Goal: Task Accomplishment & Management: Complete application form

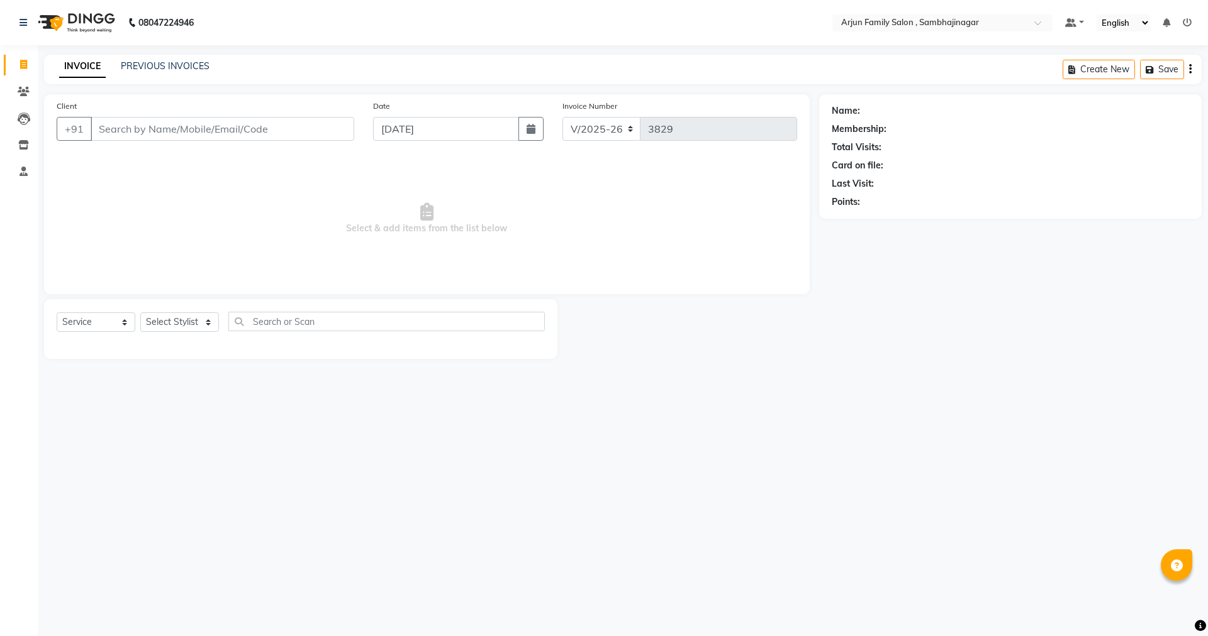
select select "6947"
select select "service"
click at [230, 130] on input "Client" at bounding box center [223, 129] width 264 height 24
type input "9"
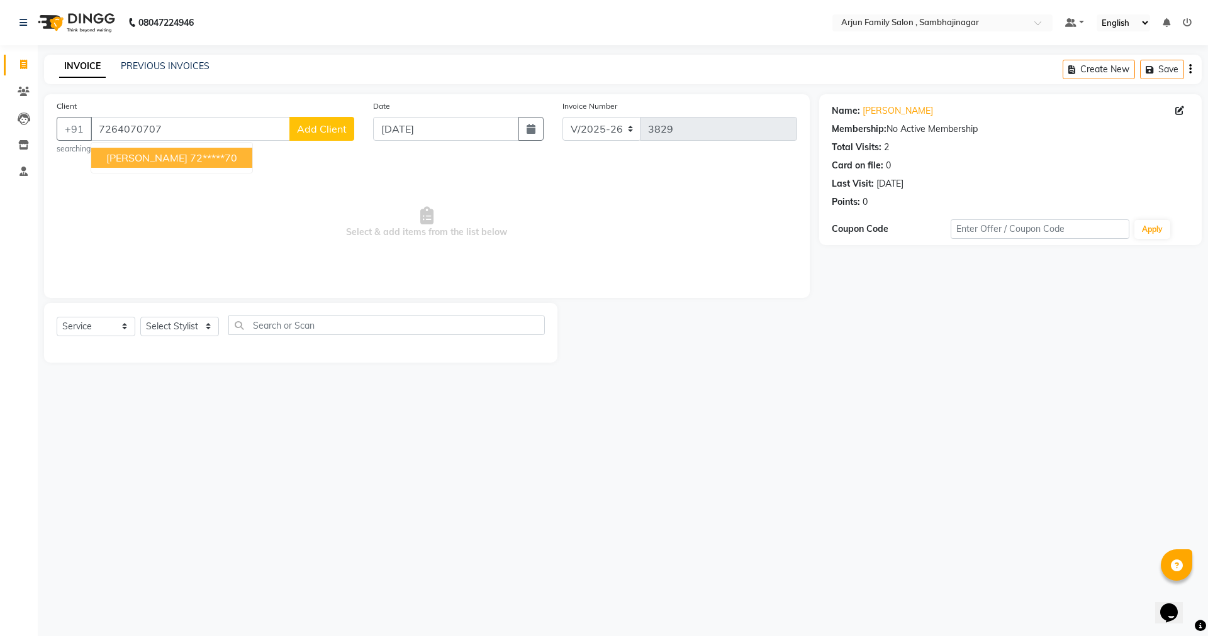
click at [210, 160] on ngb-highlight "72*****70" at bounding box center [213, 158] width 47 height 13
type input "72*****70"
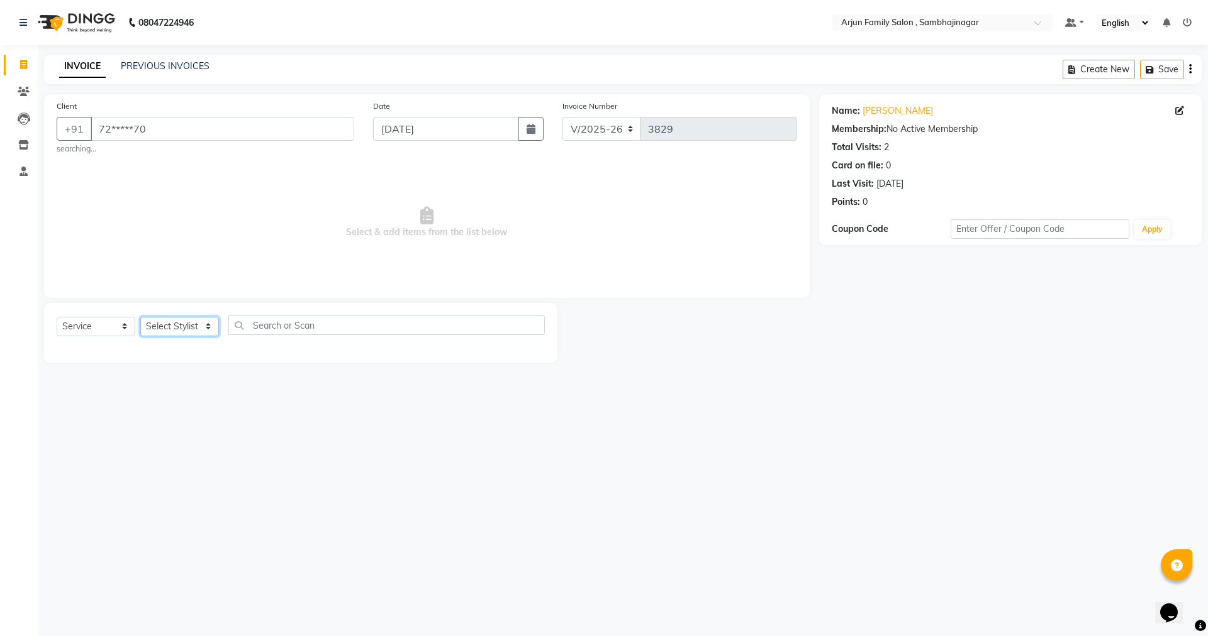
click at [178, 319] on select "Select Stylist arjun [PERSON_NAME] [PERSON_NAME] [PERSON_NAME] [PERSON_NAME]" at bounding box center [179, 326] width 79 height 19
select select "83793"
click at [140, 317] on select "Select Stylist arjun [PERSON_NAME] [PERSON_NAME] [PERSON_NAME] [PERSON_NAME]" at bounding box center [179, 326] width 79 height 19
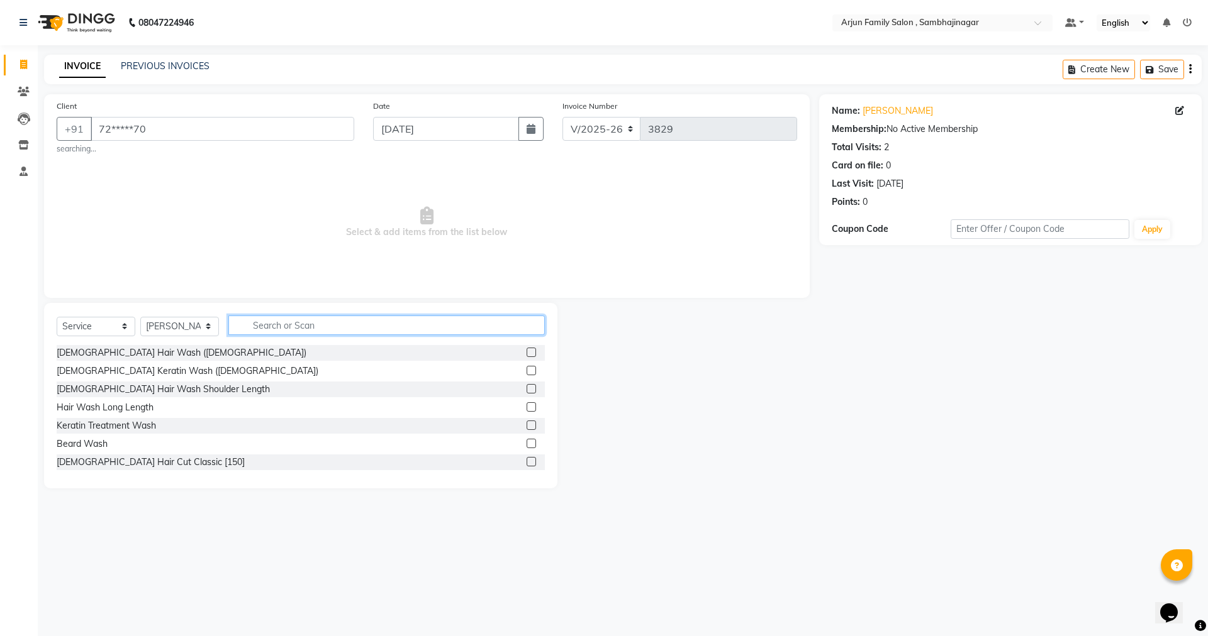
click at [272, 327] on input "text" at bounding box center [386, 325] width 316 height 19
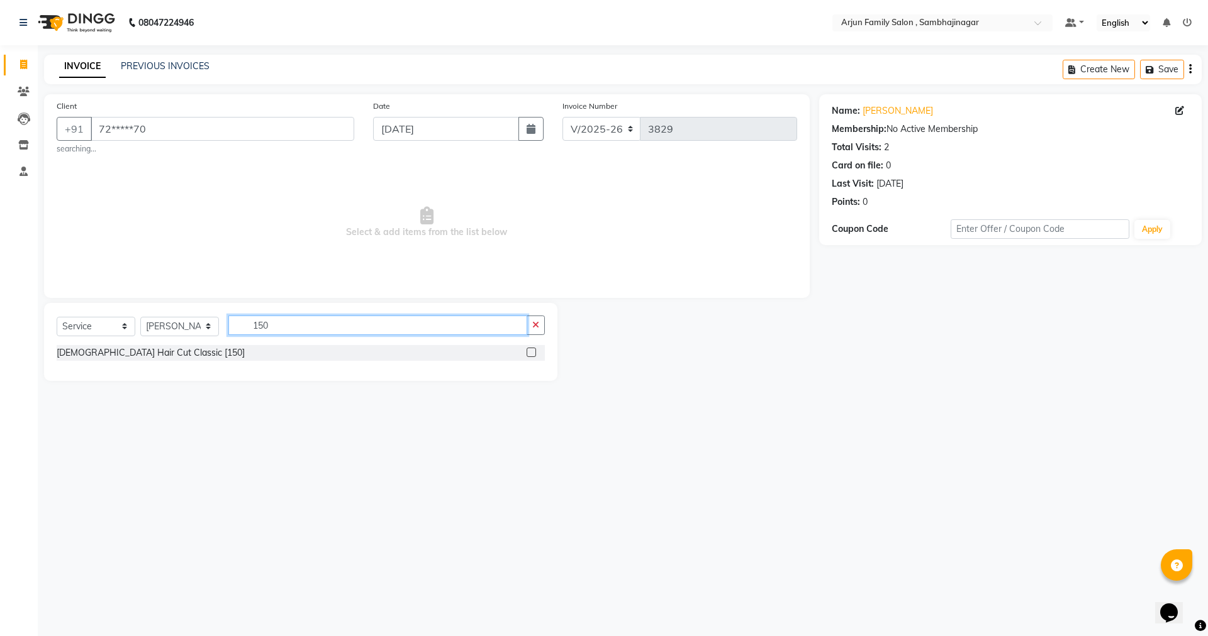
type input "150"
click at [528, 352] on label at bounding box center [530, 352] width 9 height 9
click at [528, 352] on input "checkbox" at bounding box center [530, 353] width 8 height 8
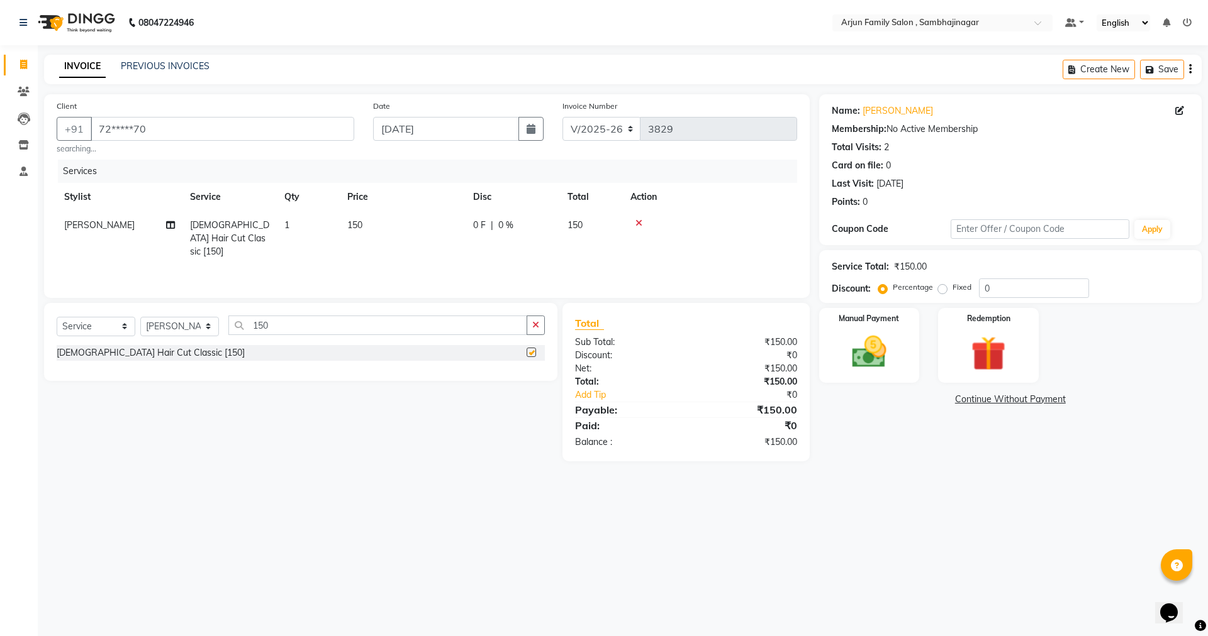
checkbox input "false"
click at [863, 358] on img at bounding box center [869, 352] width 58 height 42
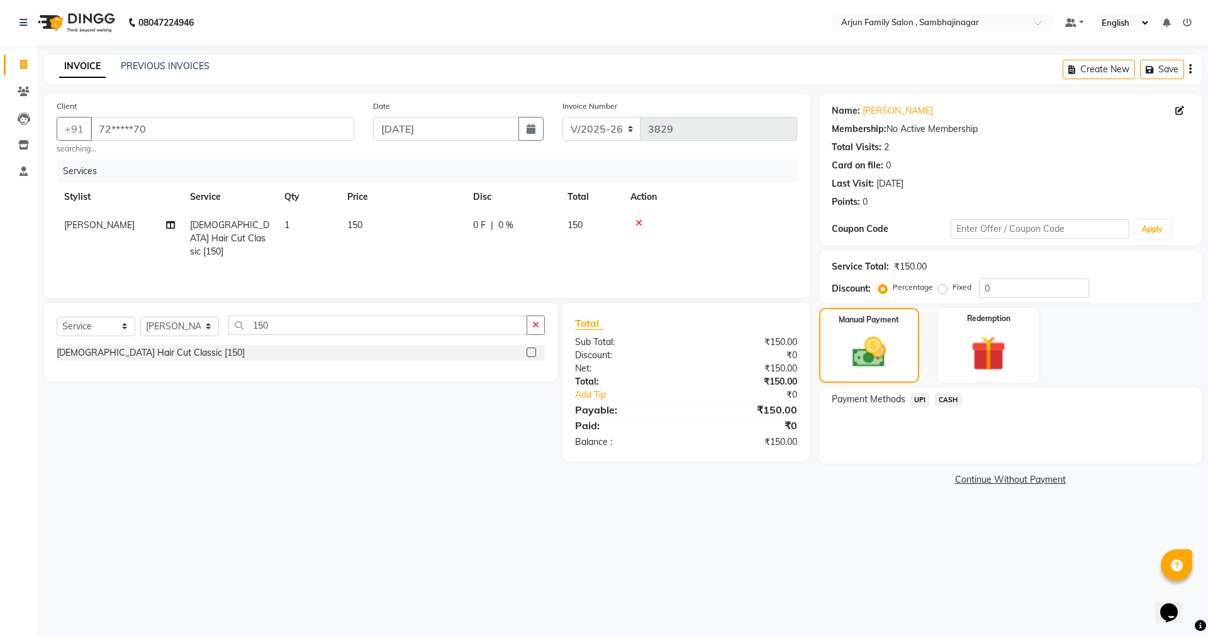
click at [639, 221] on icon at bounding box center [638, 223] width 7 height 9
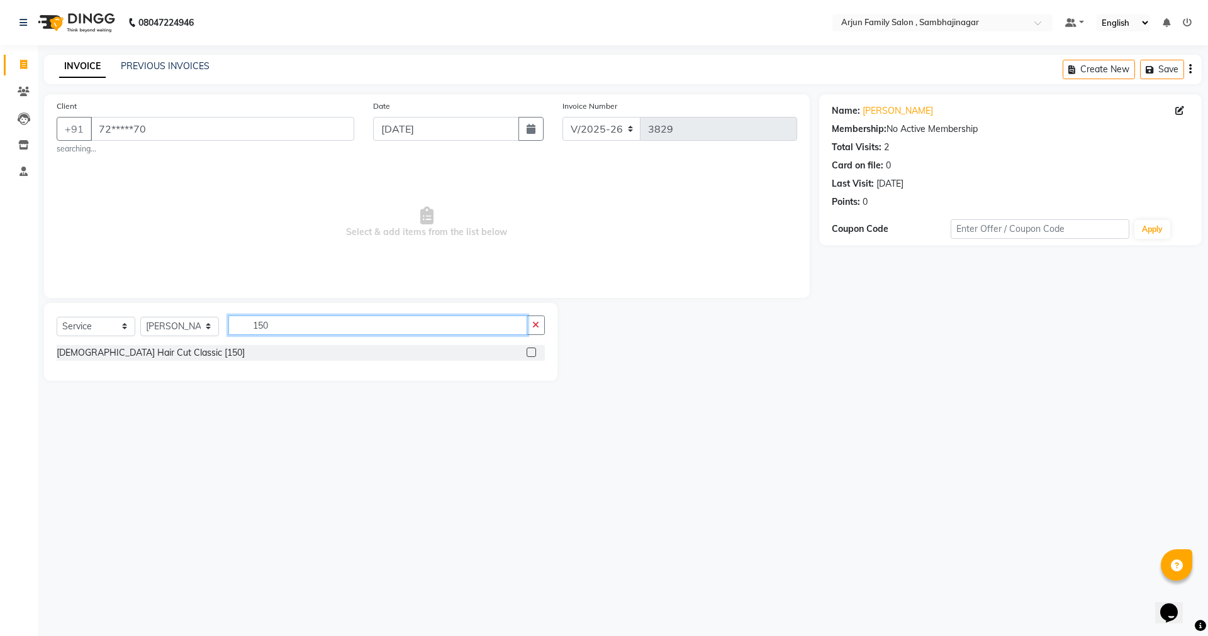
click at [295, 324] on input "150" at bounding box center [377, 325] width 299 height 19
type input "1"
type input "100"
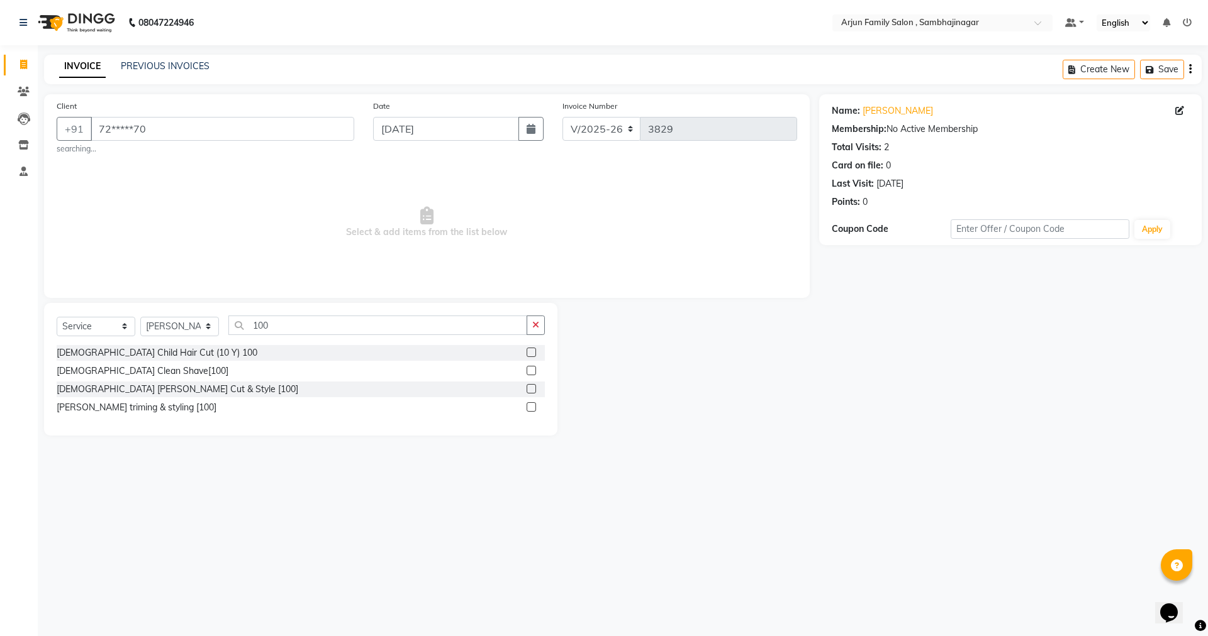
click at [529, 348] on label at bounding box center [530, 352] width 9 height 9
click at [529, 349] on input "checkbox" at bounding box center [530, 353] width 8 height 8
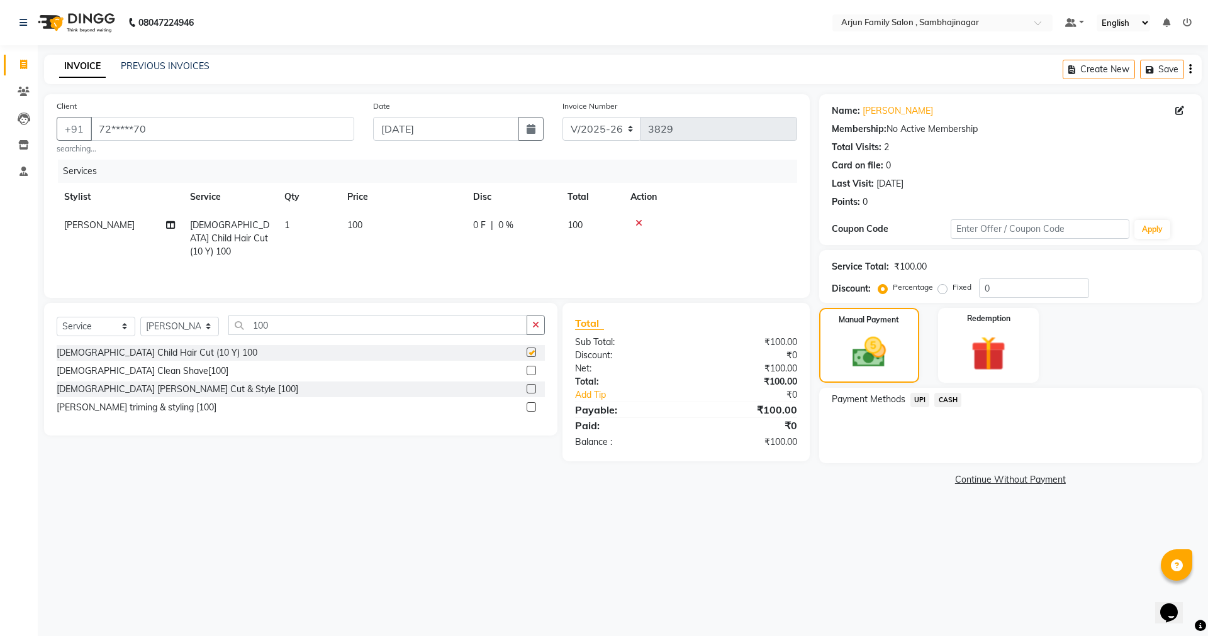
checkbox input "false"
click at [984, 343] on img at bounding box center [987, 353] width 58 height 45
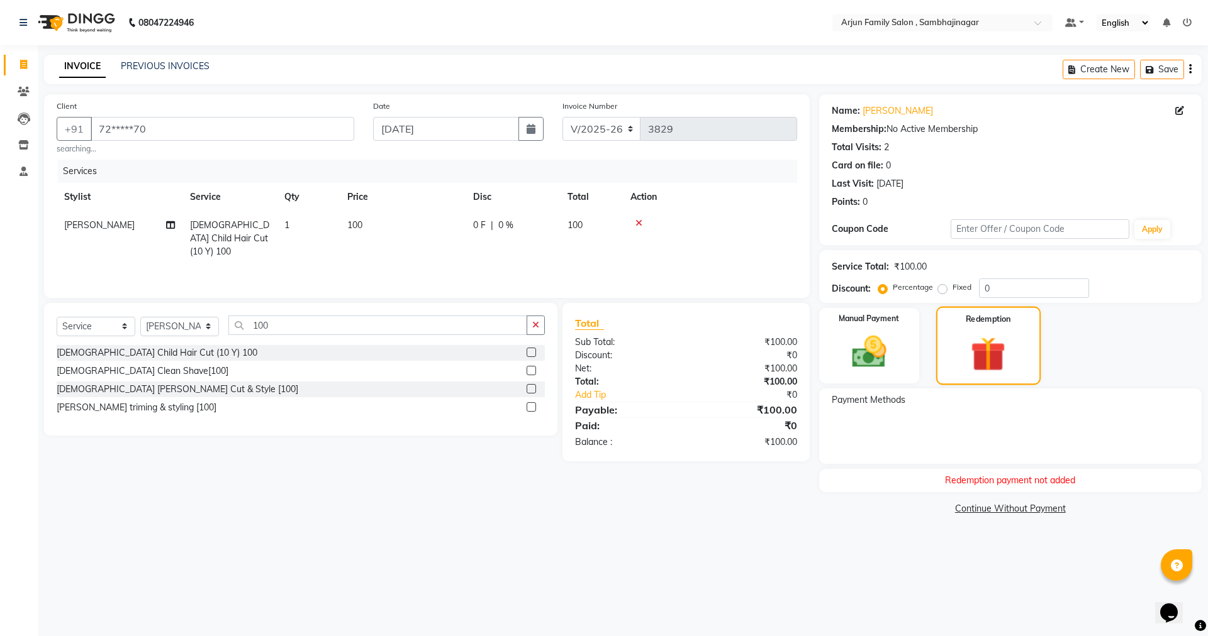
click at [984, 343] on img at bounding box center [988, 354] width 57 height 43
click at [984, 479] on div "Redemption payment not added" at bounding box center [1010, 480] width 382 height 23
click at [984, 480] on div "Redemption payment not added" at bounding box center [1010, 480] width 382 height 23
click at [989, 511] on link "Continue Without Payment" at bounding box center [1009, 508] width 377 height 13
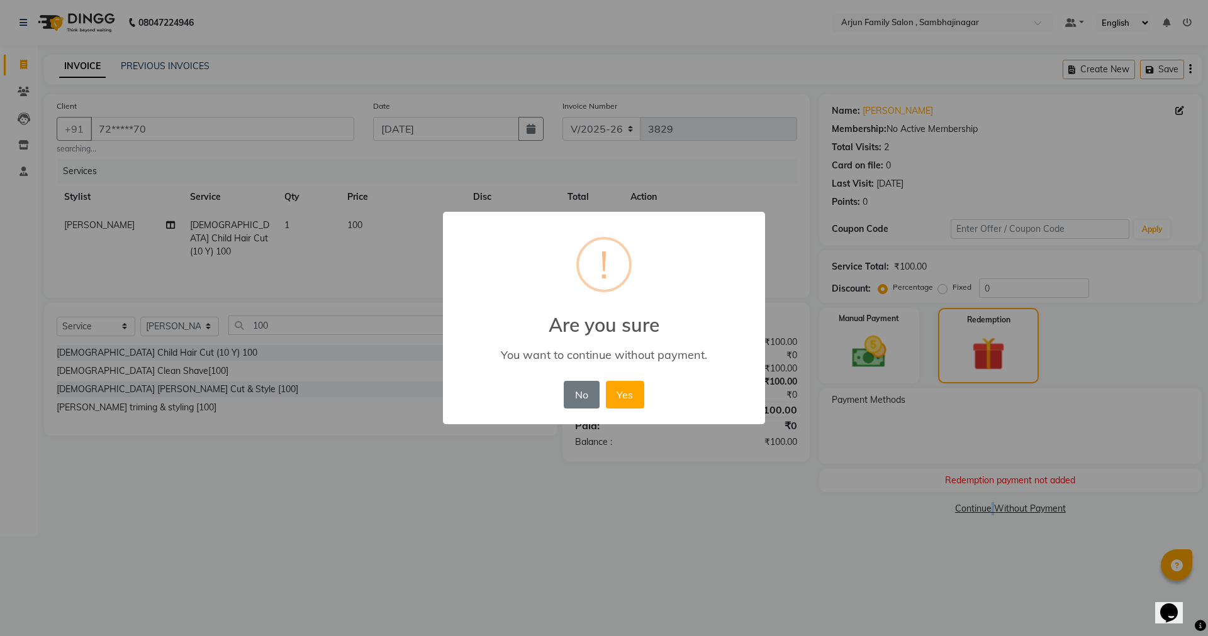
click at [990, 507] on div "× ! Are you sure You want to continue without payment. No No Yes" at bounding box center [604, 318] width 1208 height 636
click at [579, 386] on button "No" at bounding box center [581, 395] width 35 height 28
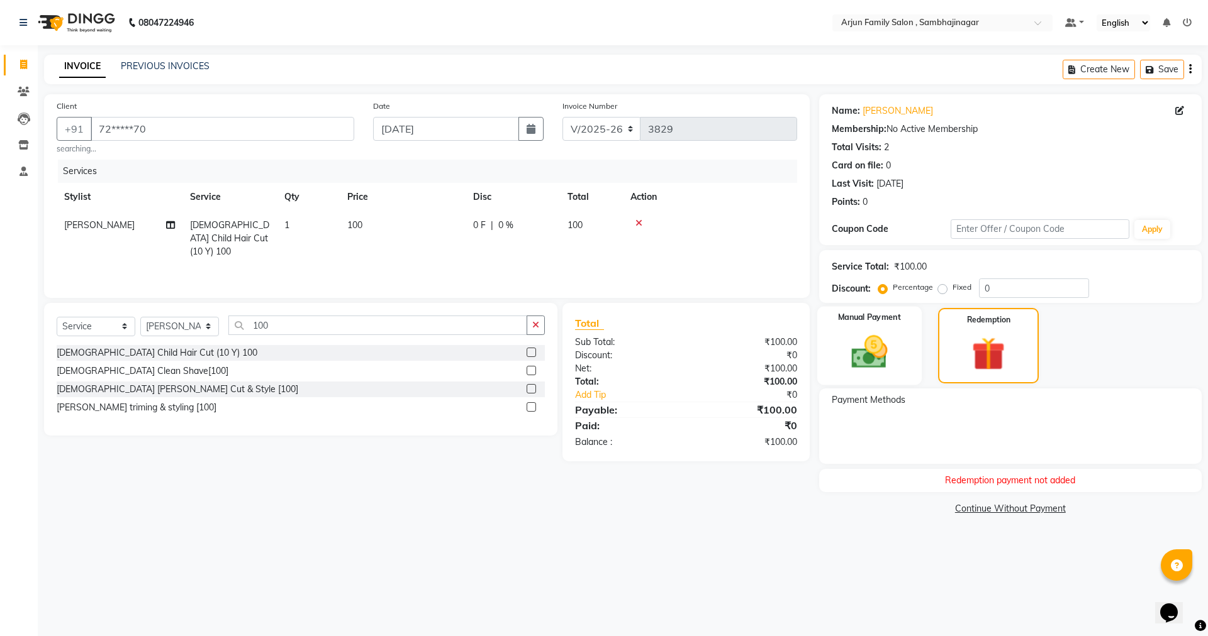
click at [863, 353] on img at bounding box center [869, 352] width 58 height 42
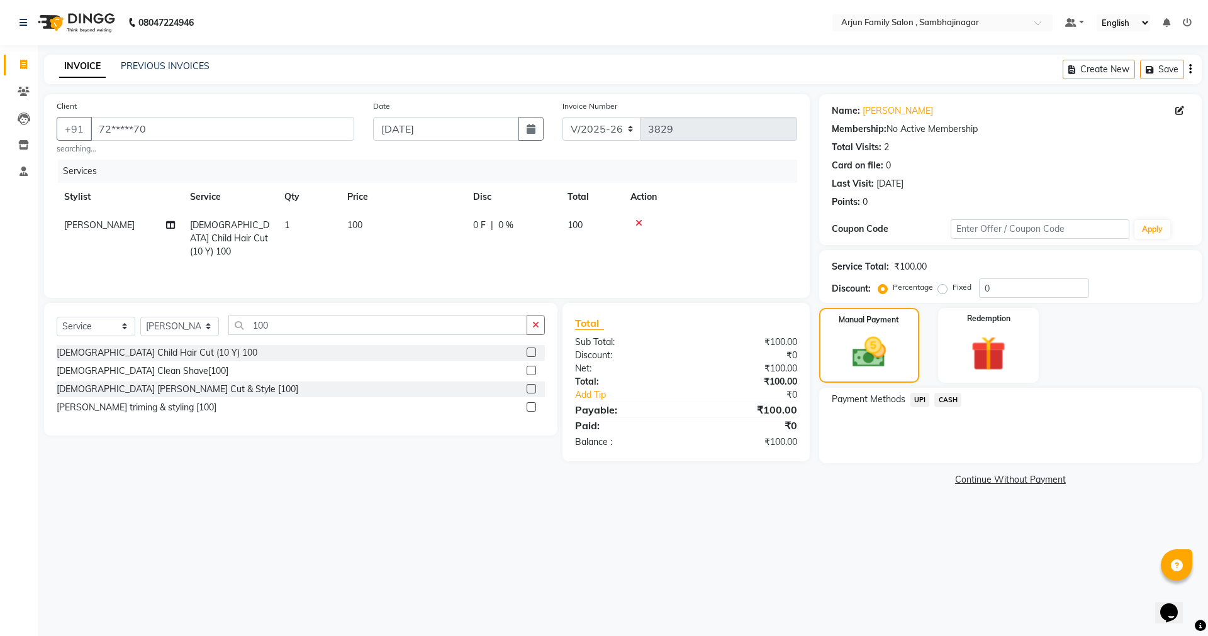
click at [917, 394] on span "UPI" at bounding box center [919, 400] width 19 height 14
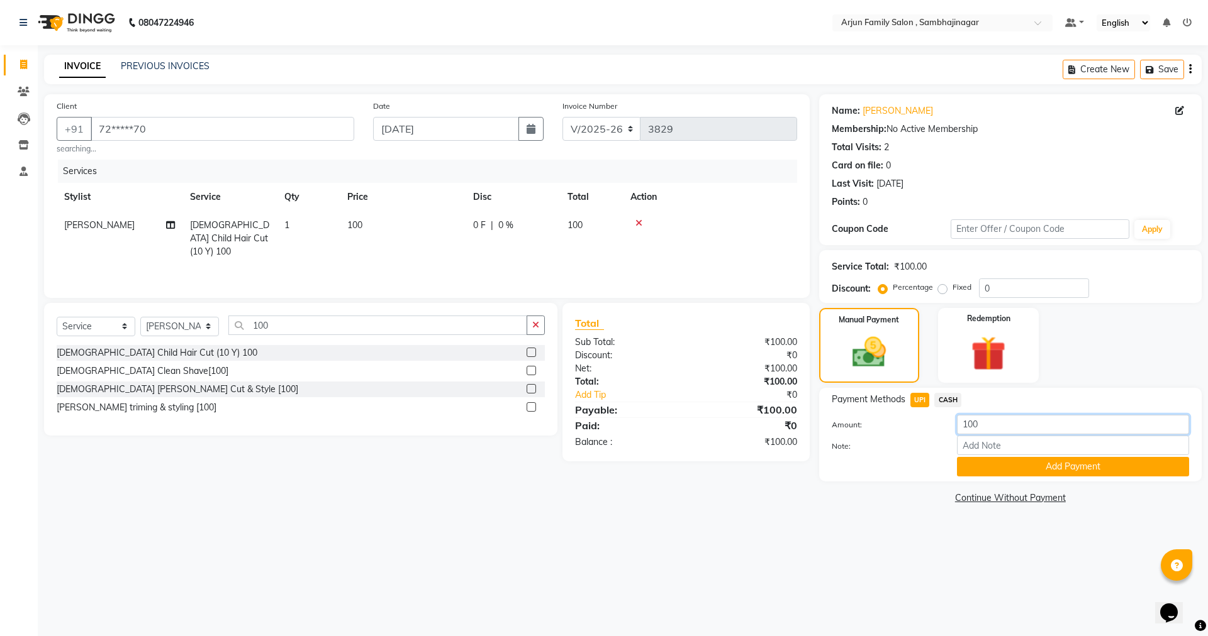
click at [985, 426] on input "100" at bounding box center [1073, 424] width 232 height 19
type input "1"
type input "50"
click at [1014, 460] on button "Add Payment" at bounding box center [1073, 466] width 232 height 19
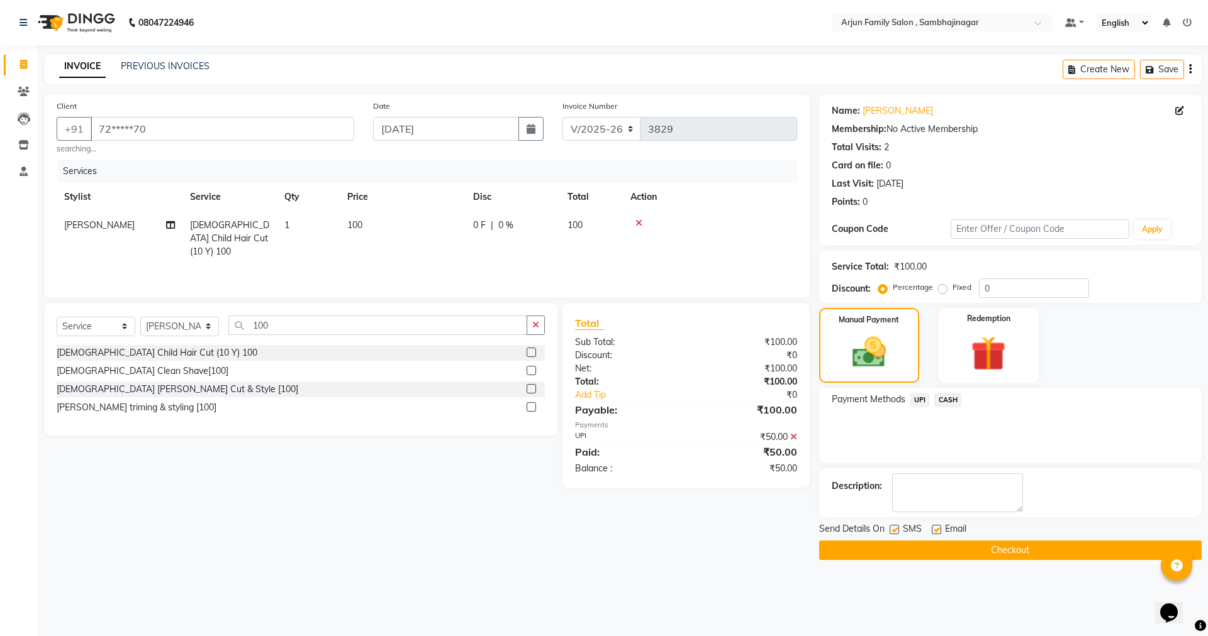
click at [962, 546] on button "Checkout" at bounding box center [1010, 550] width 382 height 19
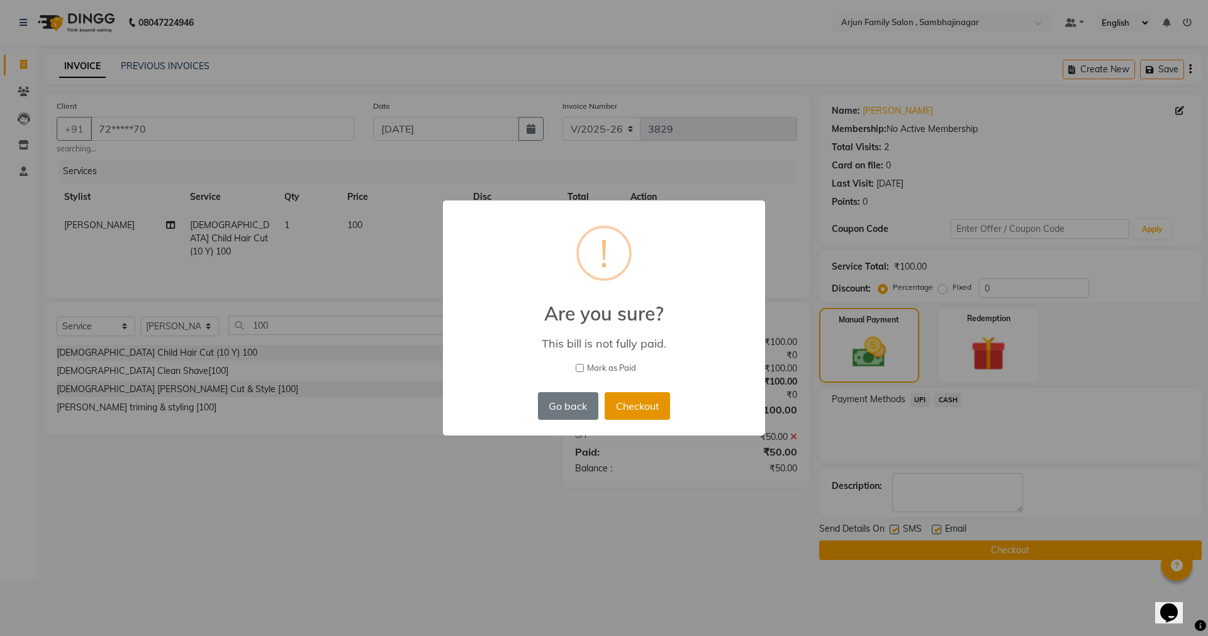
drag, startPoint x: 643, startPoint y: 405, endPoint x: 647, endPoint y: 397, distance: 9.0
click at [644, 404] on button "Checkout" at bounding box center [636, 406] width 65 height 28
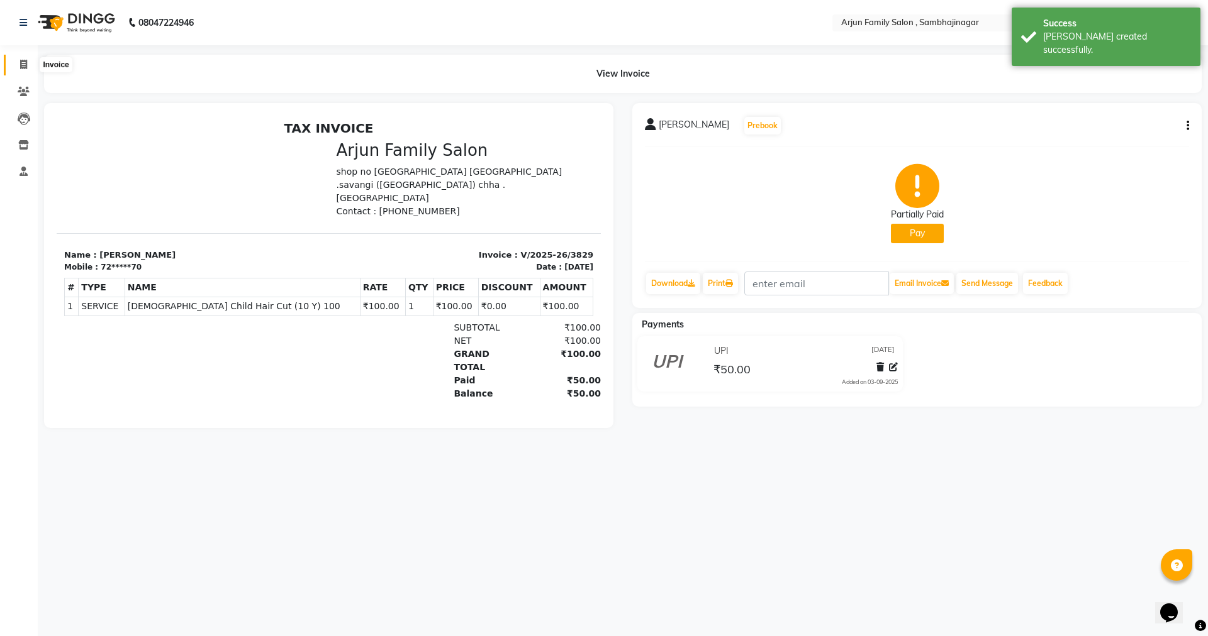
click at [21, 60] on icon at bounding box center [23, 64] width 7 height 9
select select "service"
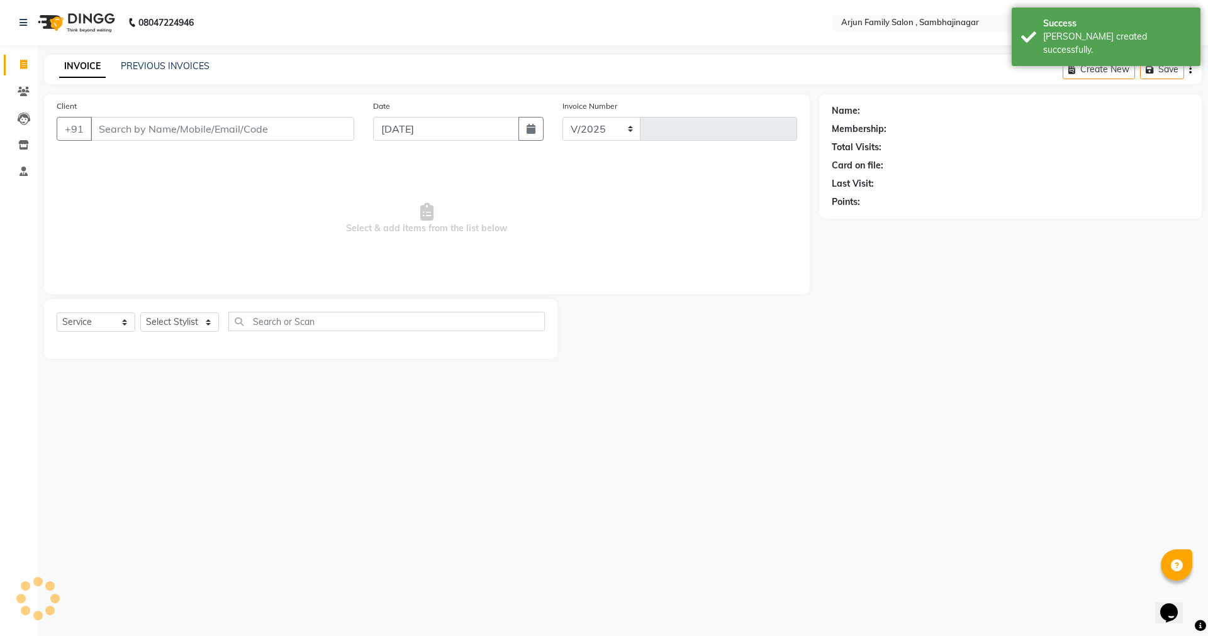
select select "6947"
type input "3830"
click at [20, 87] on icon at bounding box center [24, 91] width 12 height 9
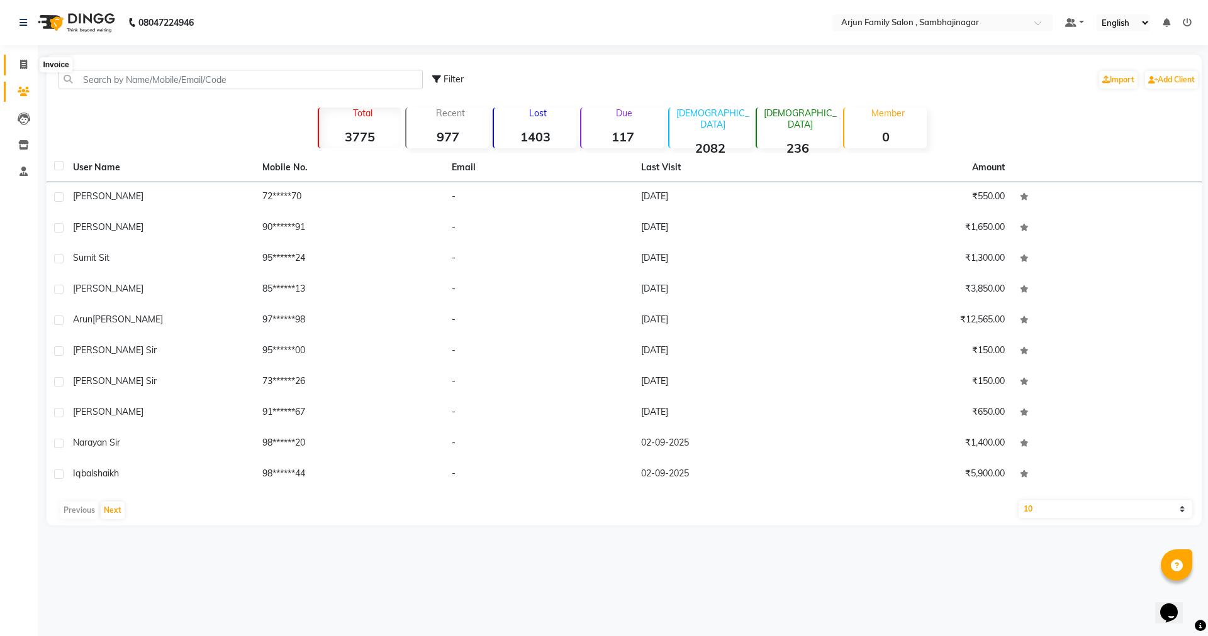
click at [23, 65] on icon at bounding box center [23, 64] width 7 height 9
select select "service"
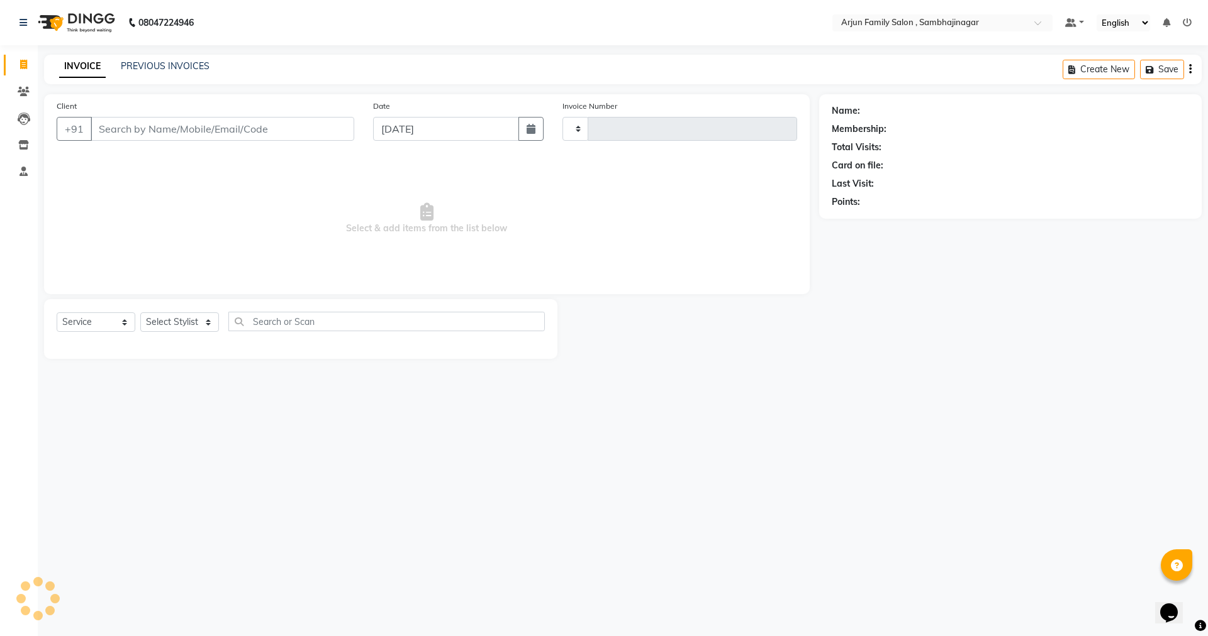
type input "3830"
select select "6947"
